Goal: Browse casually

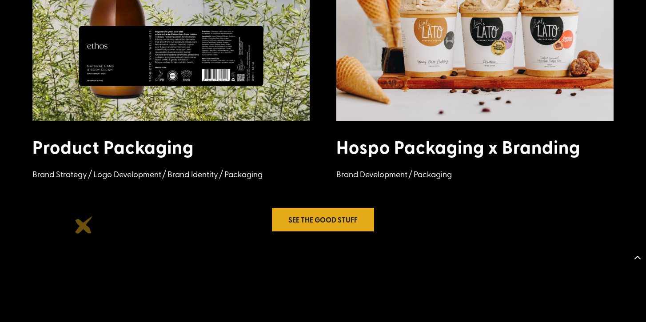
scroll to position [1408, 0]
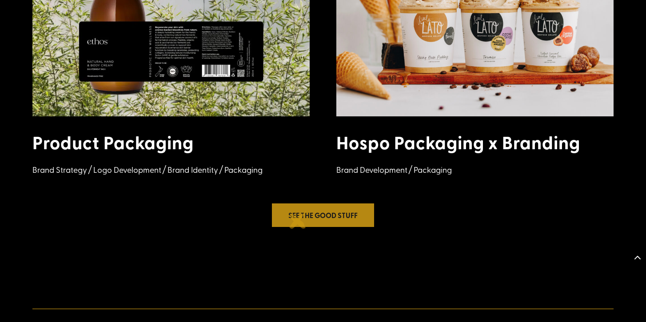
click at [298, 220] on link "See the good stuff" at bounding box center [323, 216] width 102 height 24
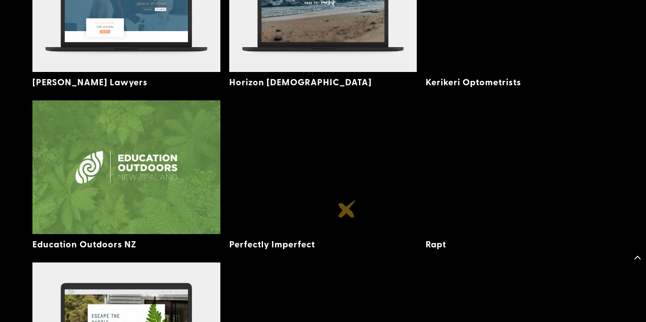
scroll to position [1509, 0]
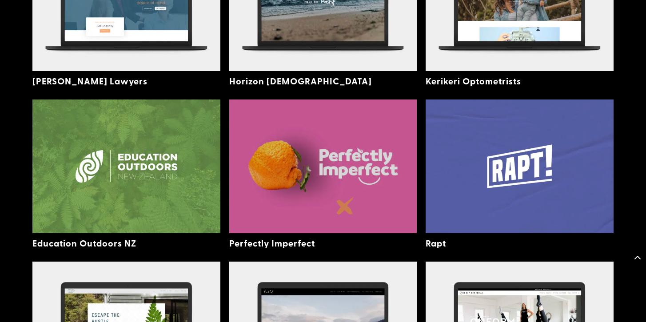
click at [345, 206] on img at bounding box center [323, 167] width 188 height 134
click at [305, 140] on img at bounding box center [323, 167] width 188 height 134
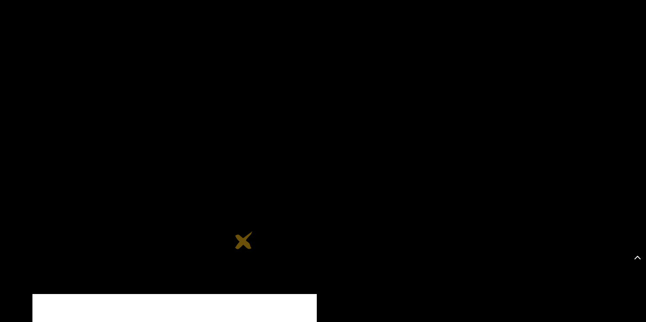
scroll to position [3532, 0]
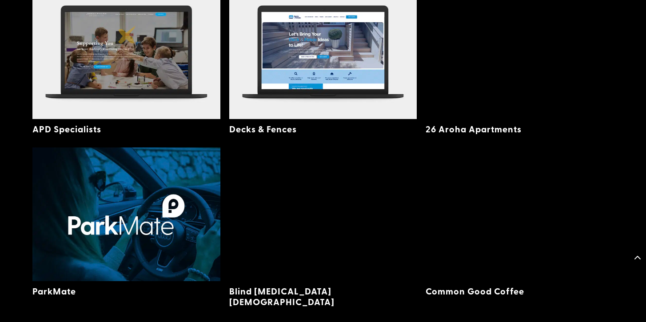
scroll to position [427, 0]
